Goal: Check status

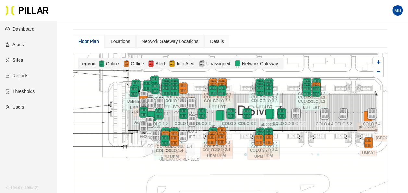
scroll to position [61, 0]
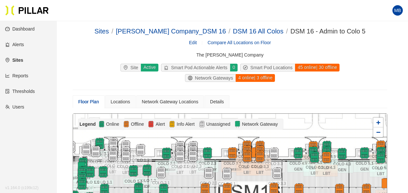
scroll to position [32, 0]
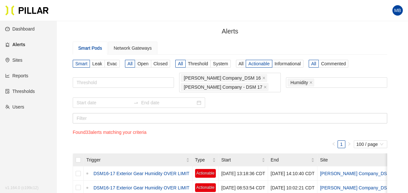
scroll to position [9, 0]
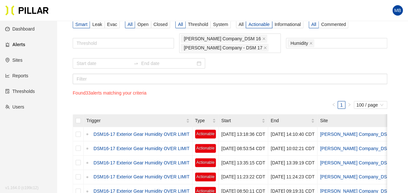
scroll to position [39, 0]
